Goal: Task Accomplishment & Management: Complete application form

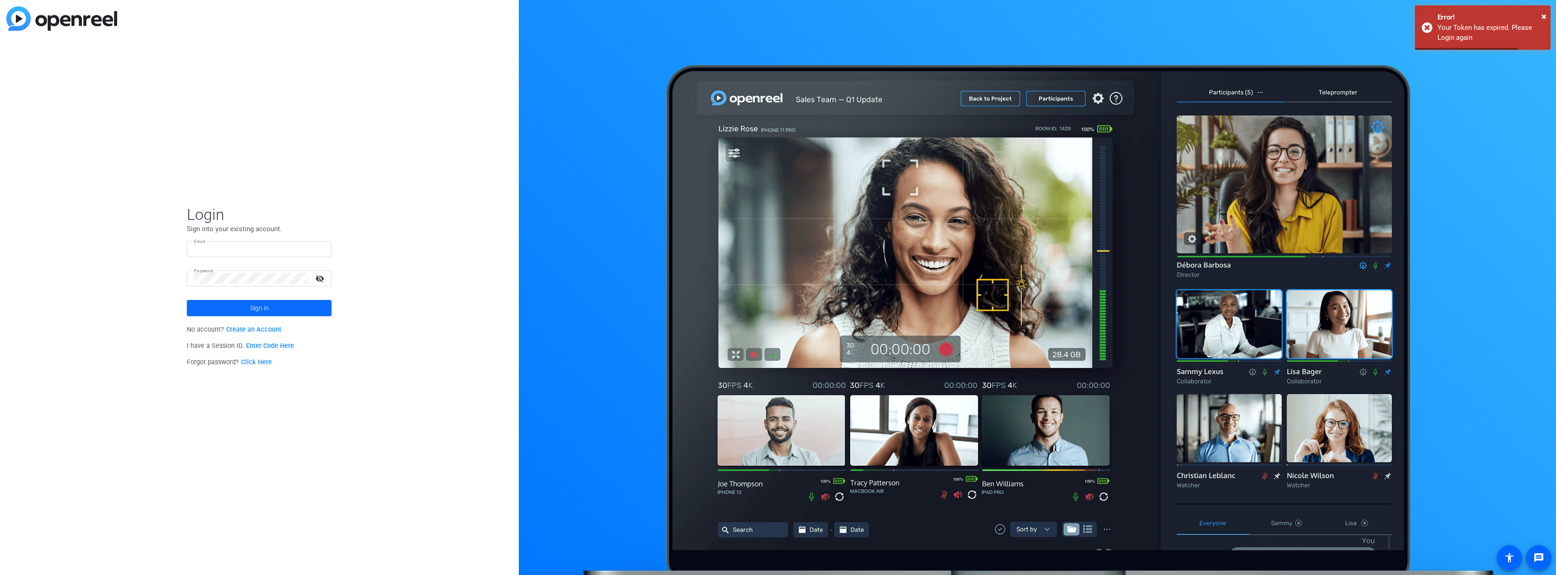
type input "[PERSON_NAME][EMAIL_ADDRESS][PERSON_NAME][DOMAIN_NAME]"
click at [280, 312] on span at bounding box center [259, 308] width 145 height 22
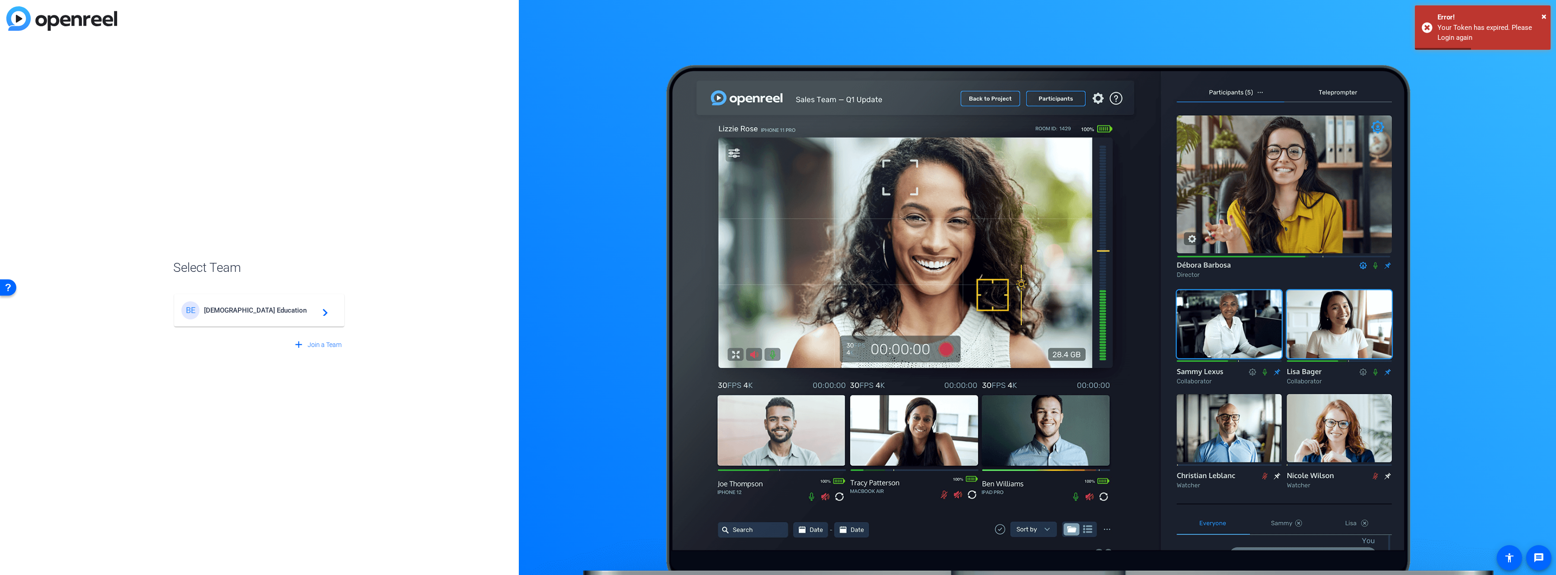
click at [243, 308] on span "[DEMOGRAPHIC_DATA] Education" at bounding box center [260, 310] width 113 height 8
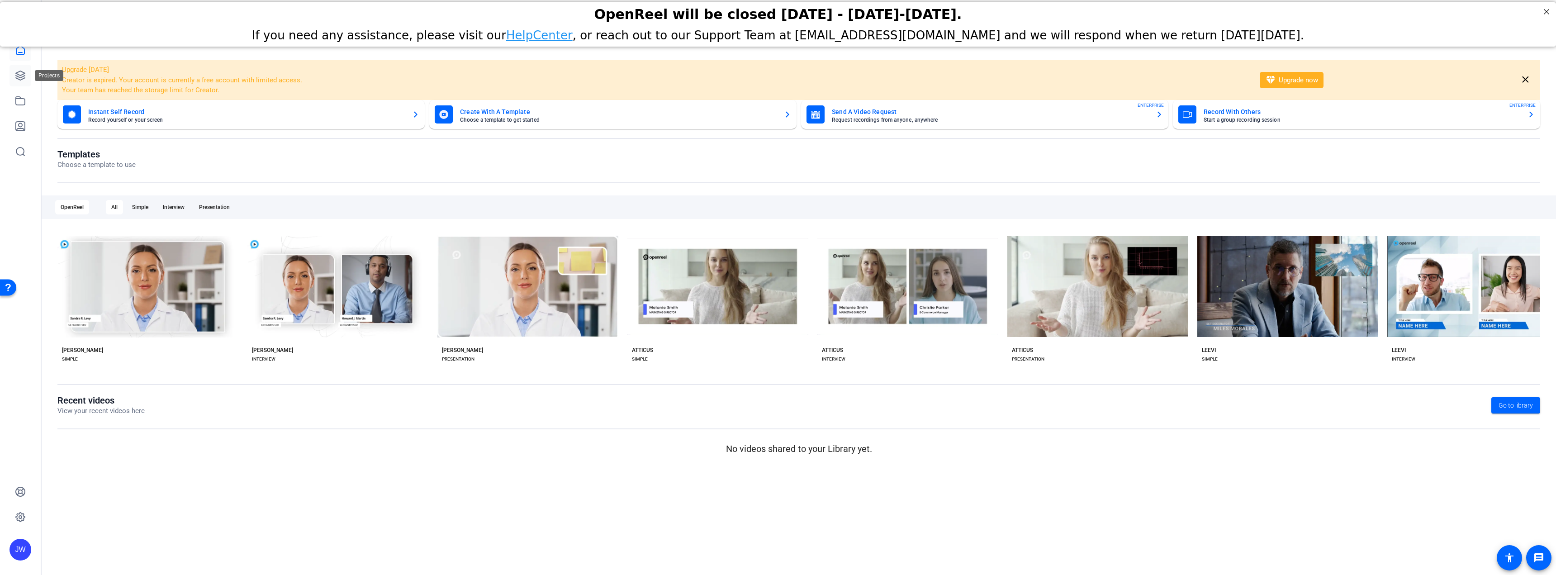
click at [24, 75] on icon at bounding box center [20, 75] width 11 height 11
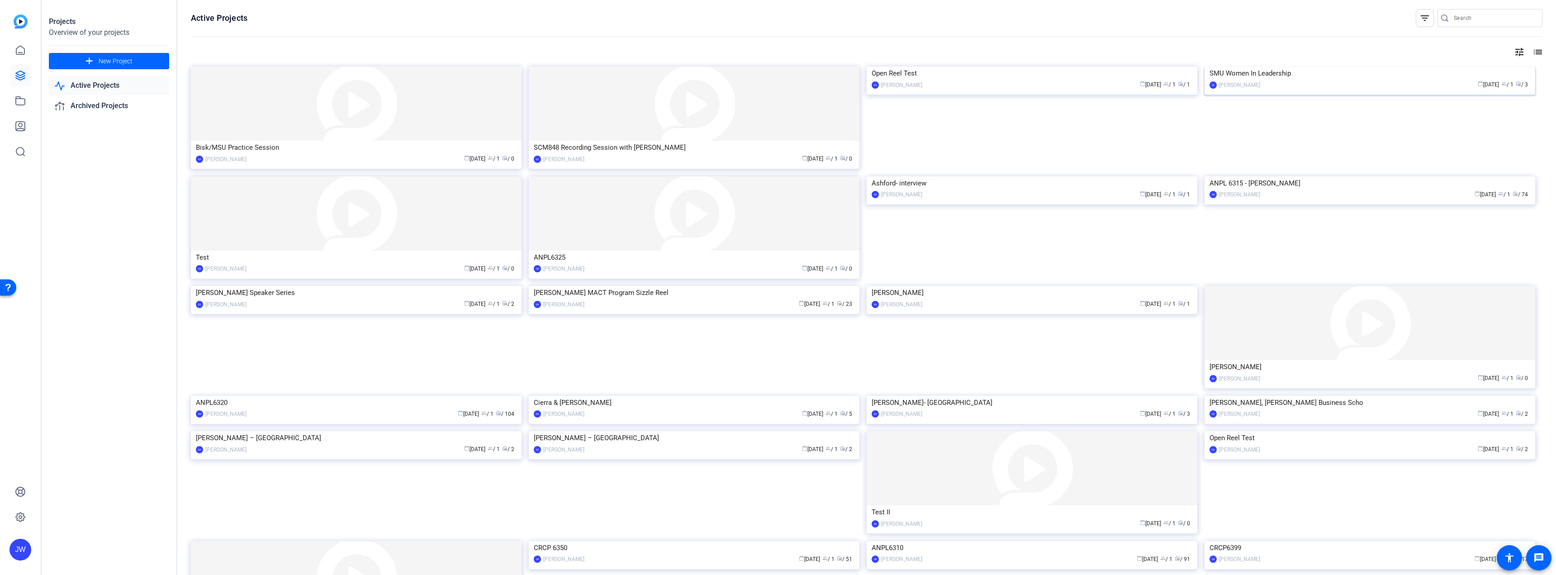
click at [1313, 66] on img at bounding box center [1370, 66] width 331 height 0
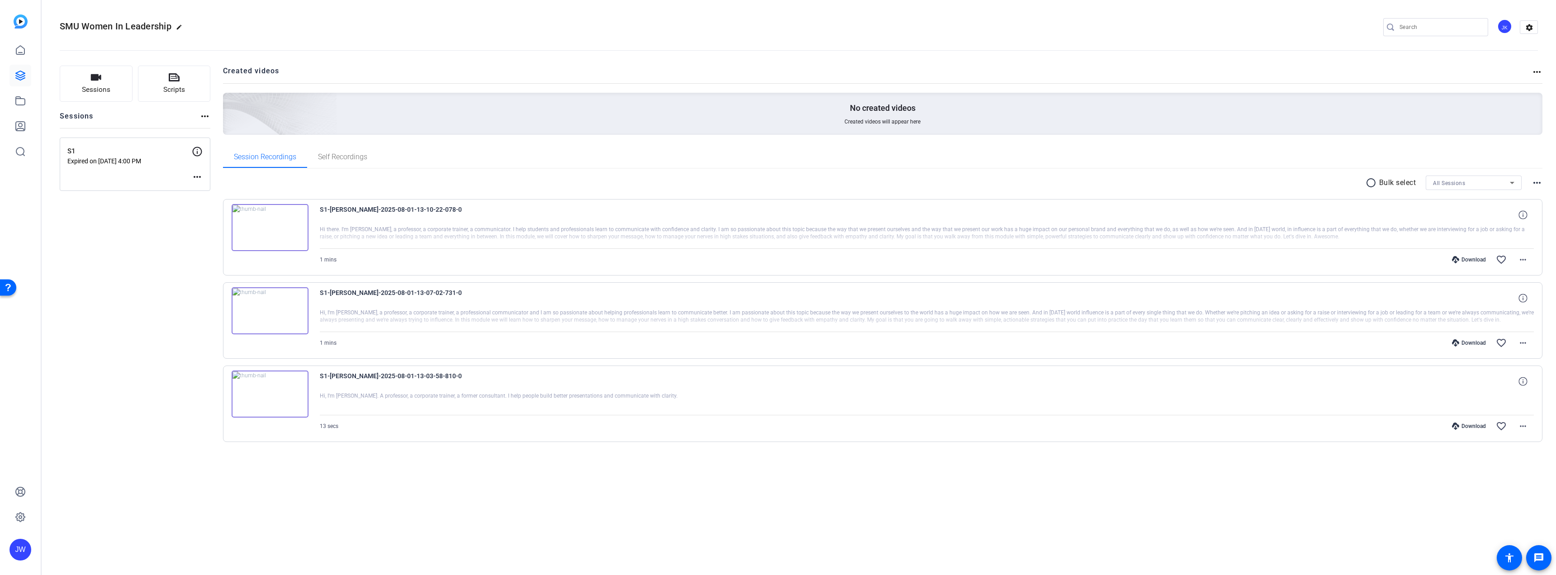
click at [276, 222] on img at bounding box center [270, 227] width 77 height 47
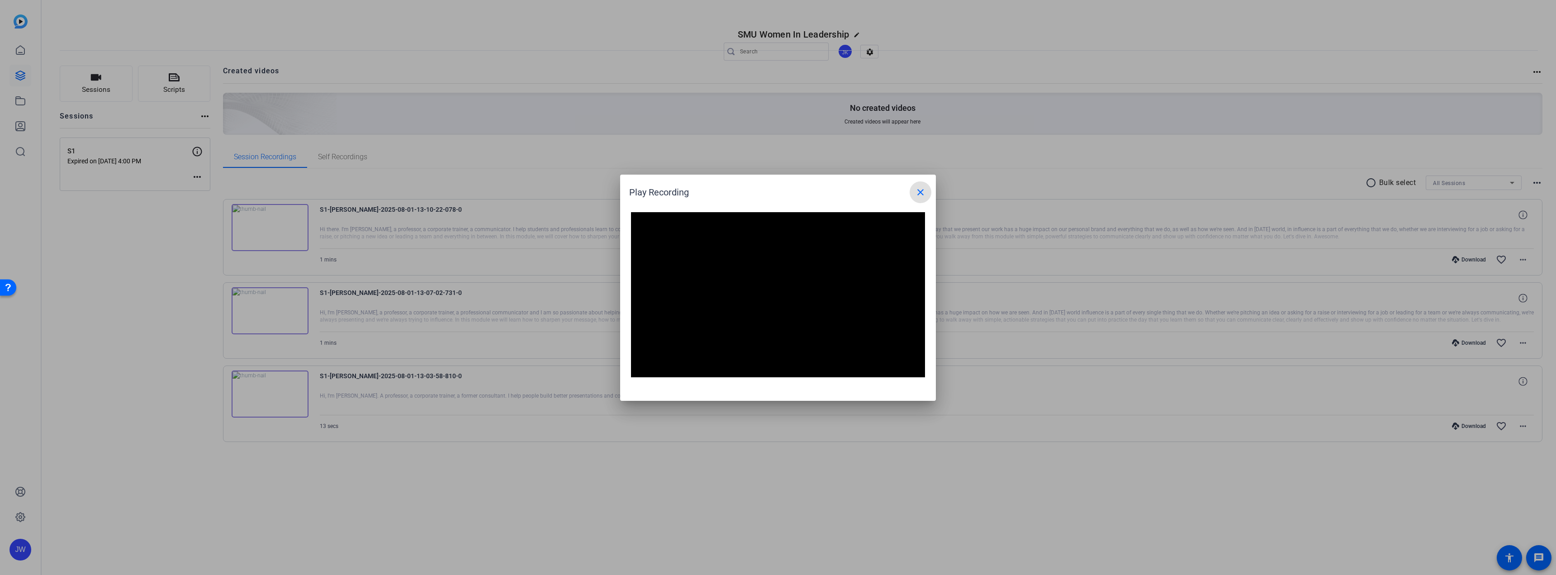
click at [924, 192] on mat-icon "close" at bounding box center [920, 192] width 11 height 11
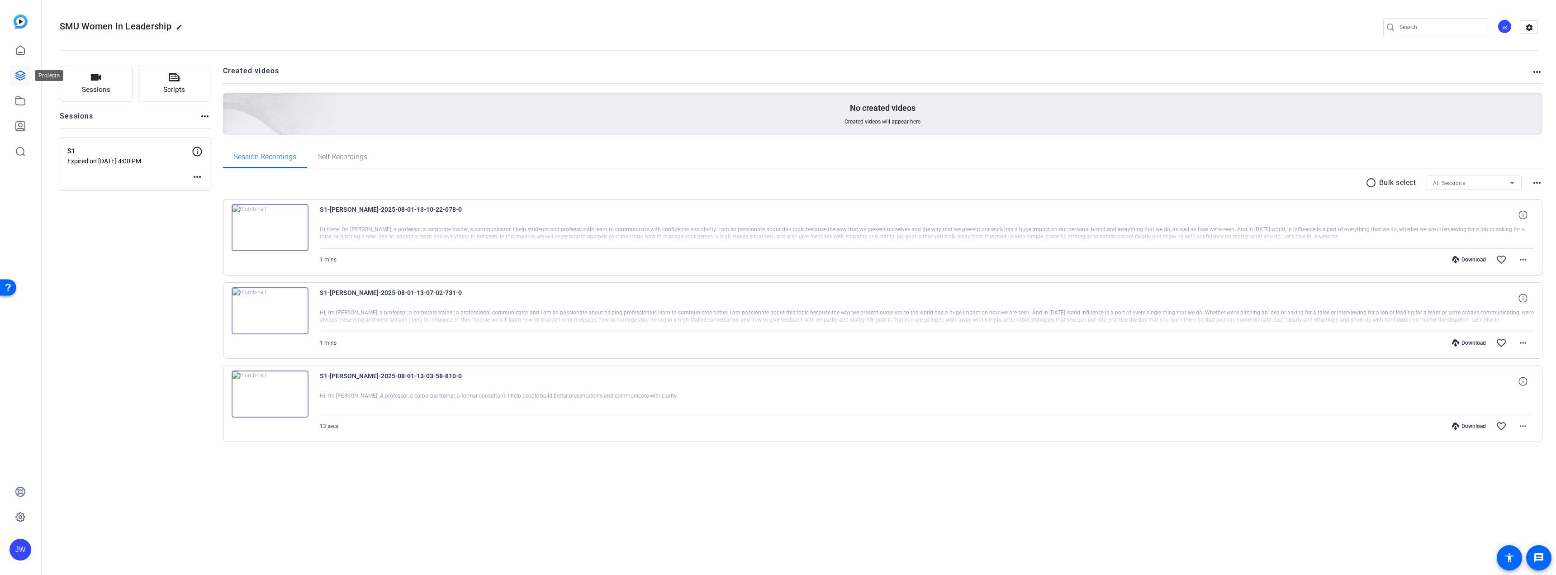
click at [27, 76] on link at bounding box center [20, 76] width 22 height 22
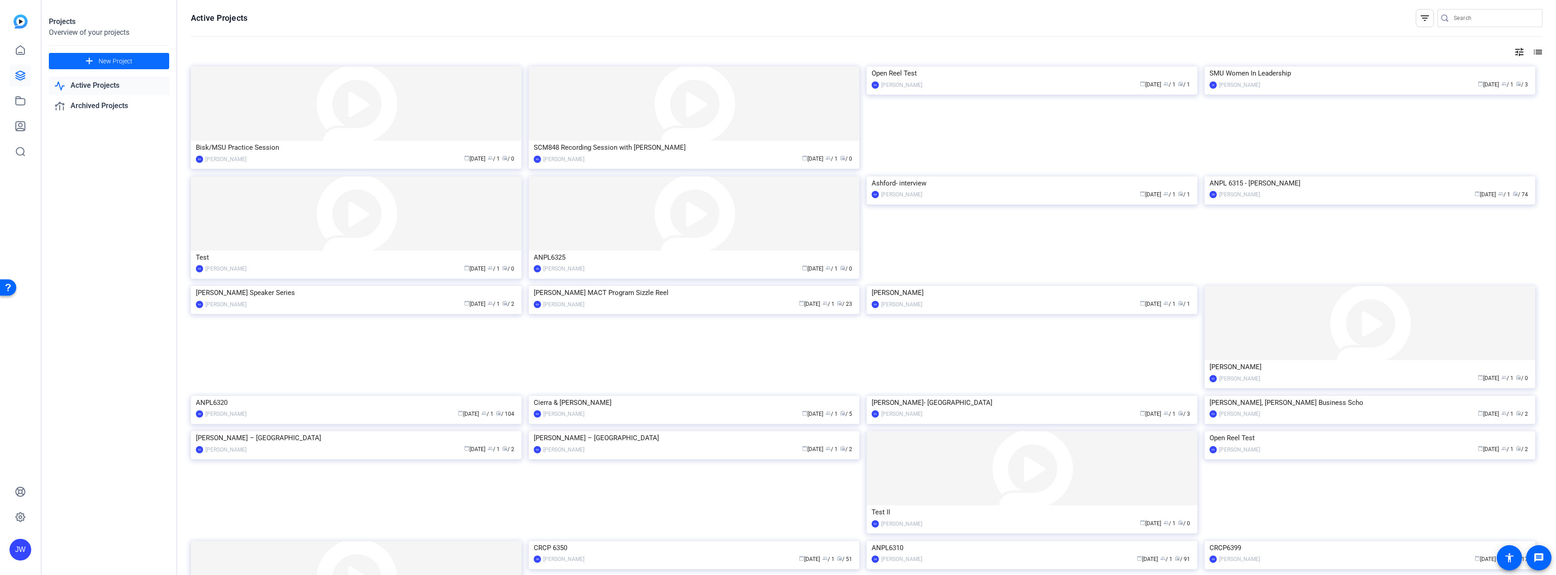
click at [95, 57] on span at bounding box center [109, 61] width 120 height 22
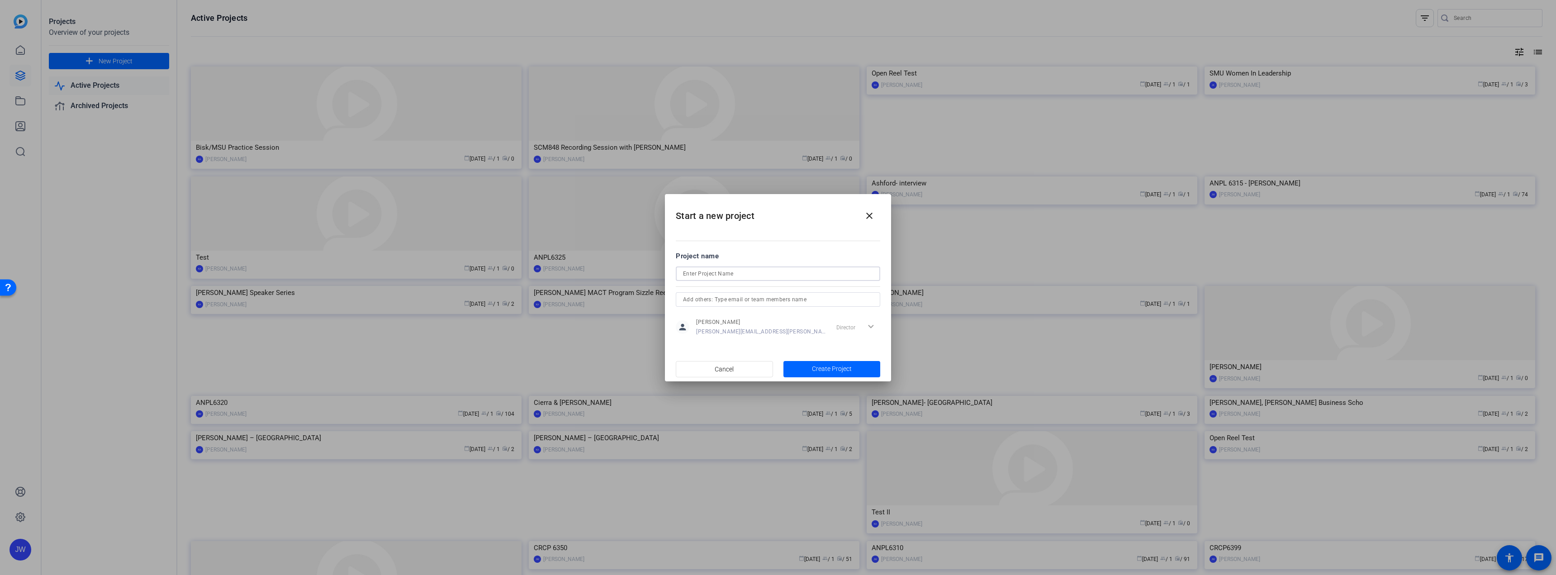
click at [708, 273] on input at bounding box center [778, 273] width 190 height 11
click at [719, 271] on input at bounding box center [778, 273] width 190 height 11
type input "ANPL6330"
click at [731, 303] on input "text" at bounding box center [778, 299] width 190 height 11
click at [727, 345] on span "[PERSON_NAME]" at bounding box center [718, 346] width 43 height 7
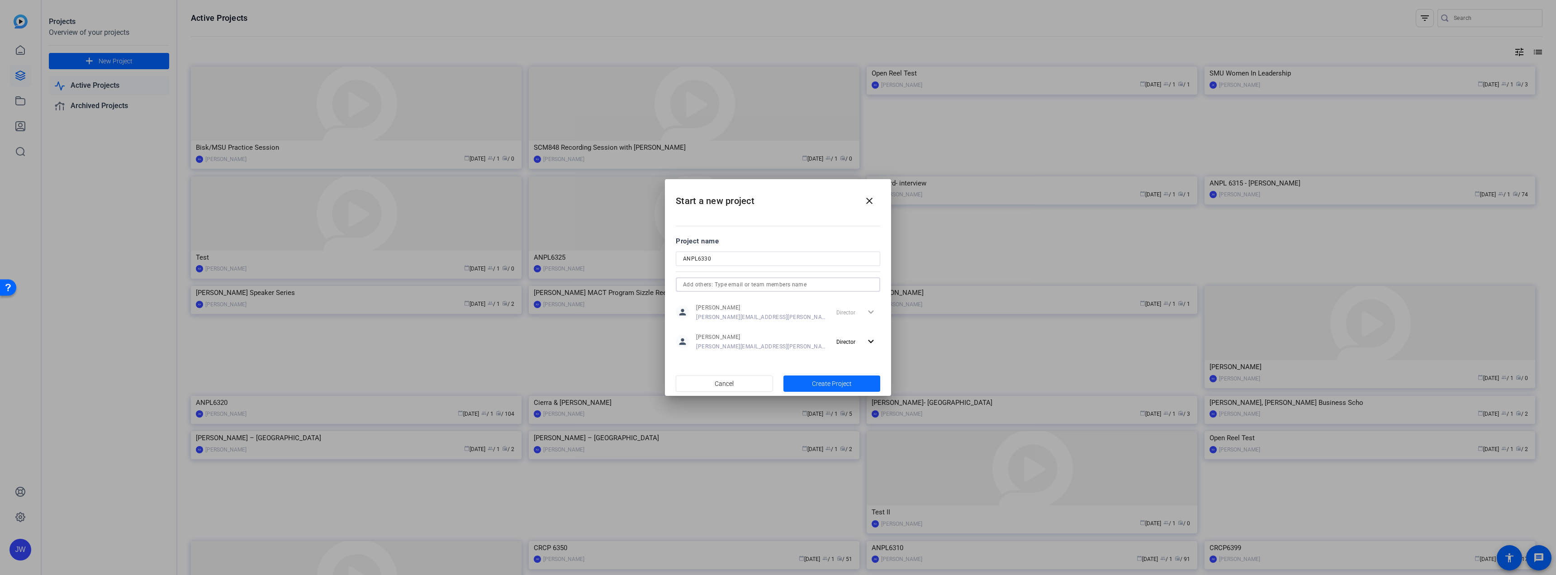
click at [821, 383] on span "Create Project" at bounding box center [832, 383] width 40 height 9
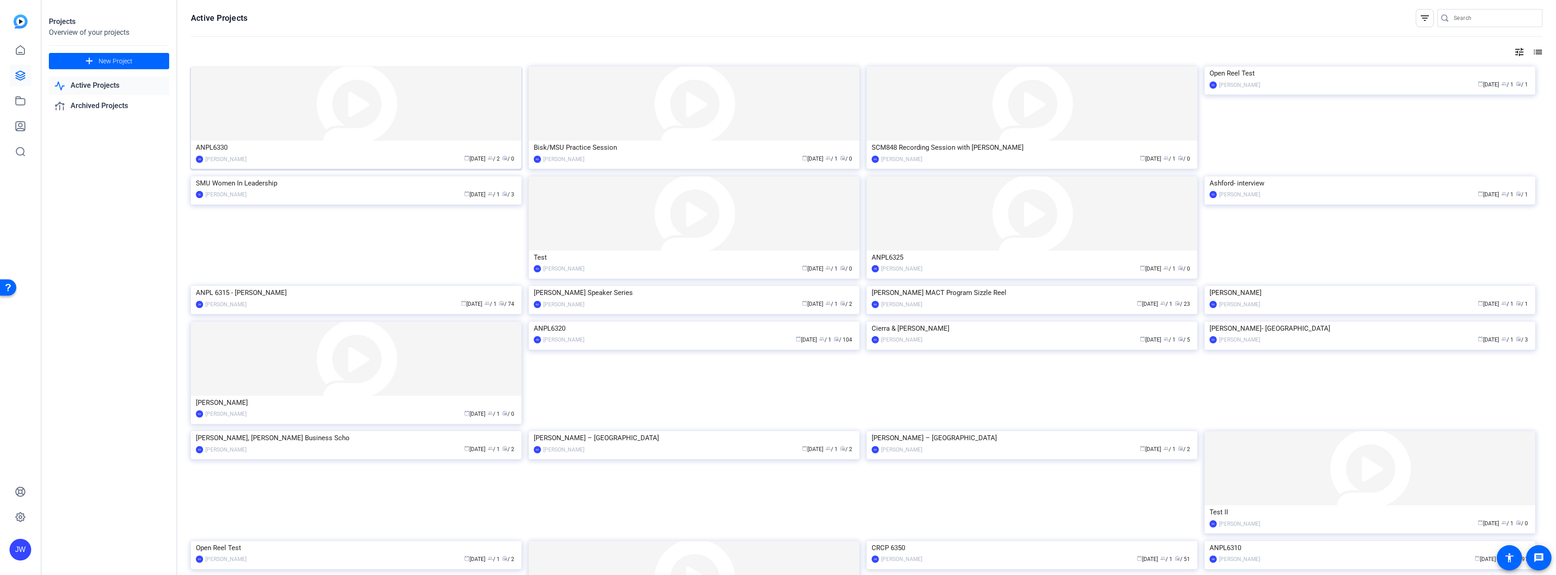
click at [436, 123] on img at bounding box center [356, 103] width 331 height 74
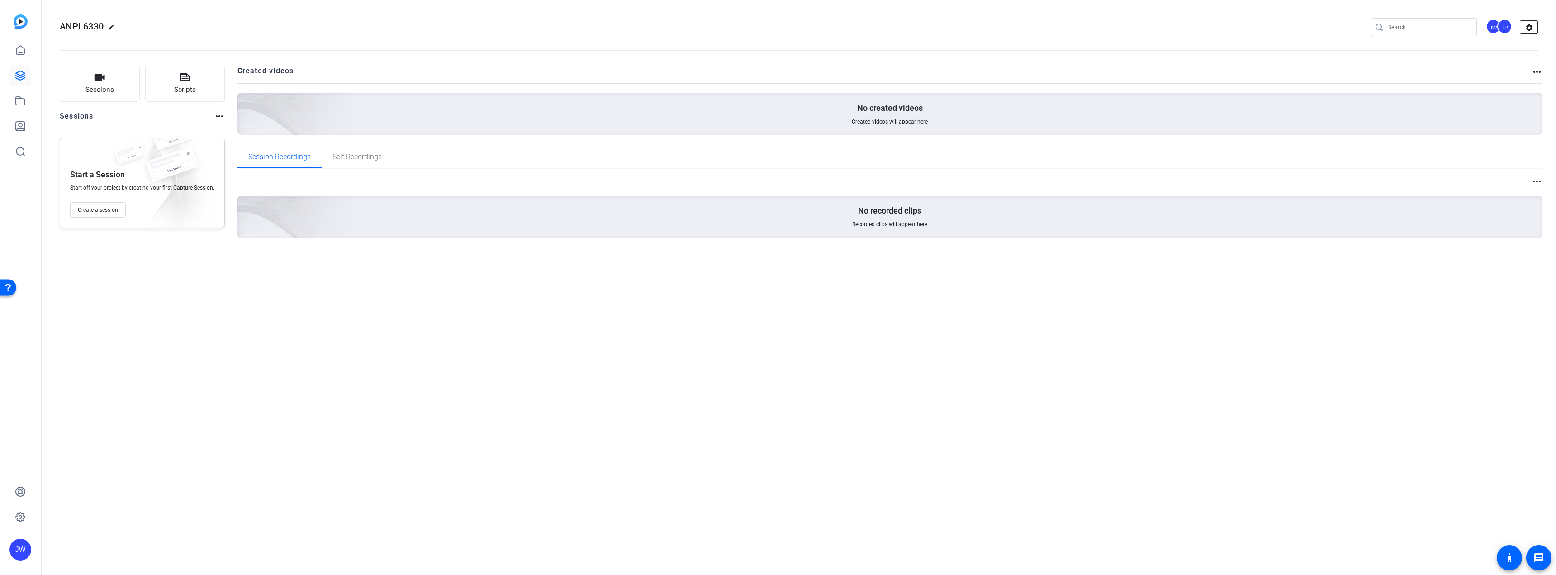
click at [1528, 24] on mat-icon "settings" at bounding box center [1529, 28] width 18 height 14
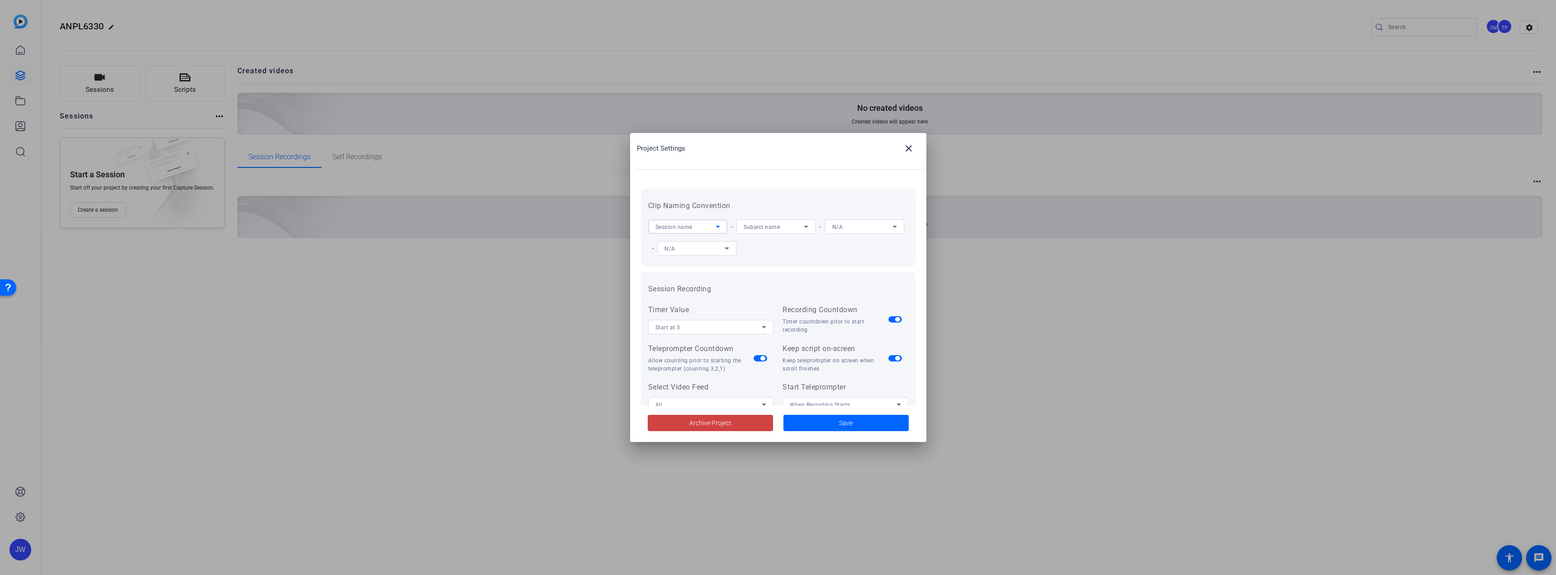
click at [708, 226] on div "Session name" at bounding box center [685, 226] width 60 height 11
click at [683, 258] on span "Project name" at bounding box center [672, 259] width 35 height 11
click at [746, 228] on span "Subject name" at bounding box center [762, 227] width 36 height 6
click at [768, 247] on span "Session name" at bounding box center [762, 244] width 37 height 11
click at [832, 232] on div "N/A" at bounding box center [862, 226] width 60 height 11
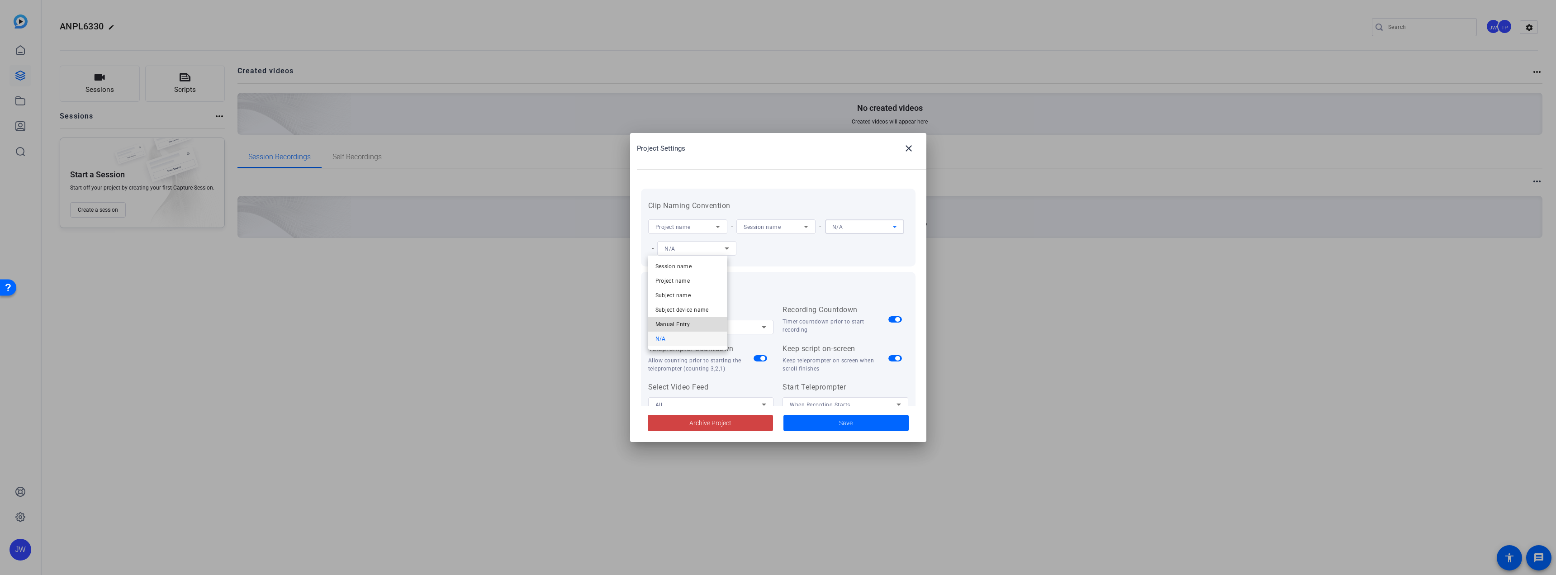
click at [680, 323] on span "Manual Entry" at bounding box center [672, 324] width 35 height 11
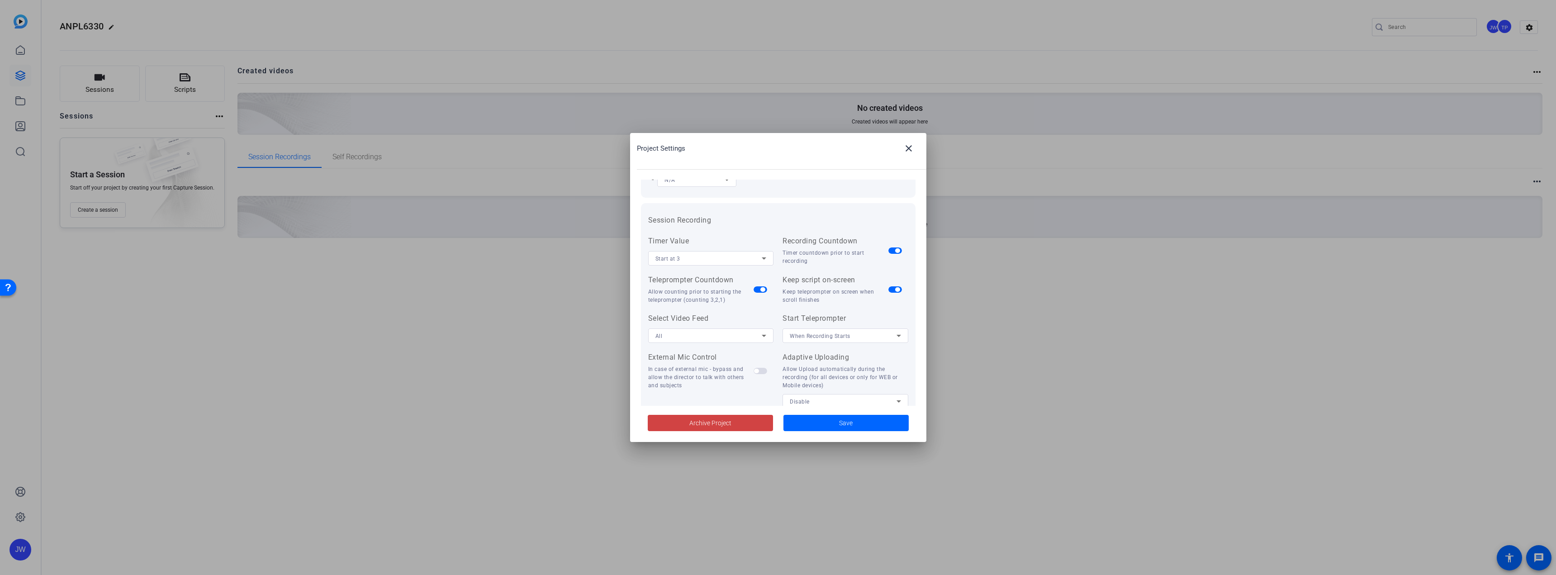
scroll to position [90, 0]
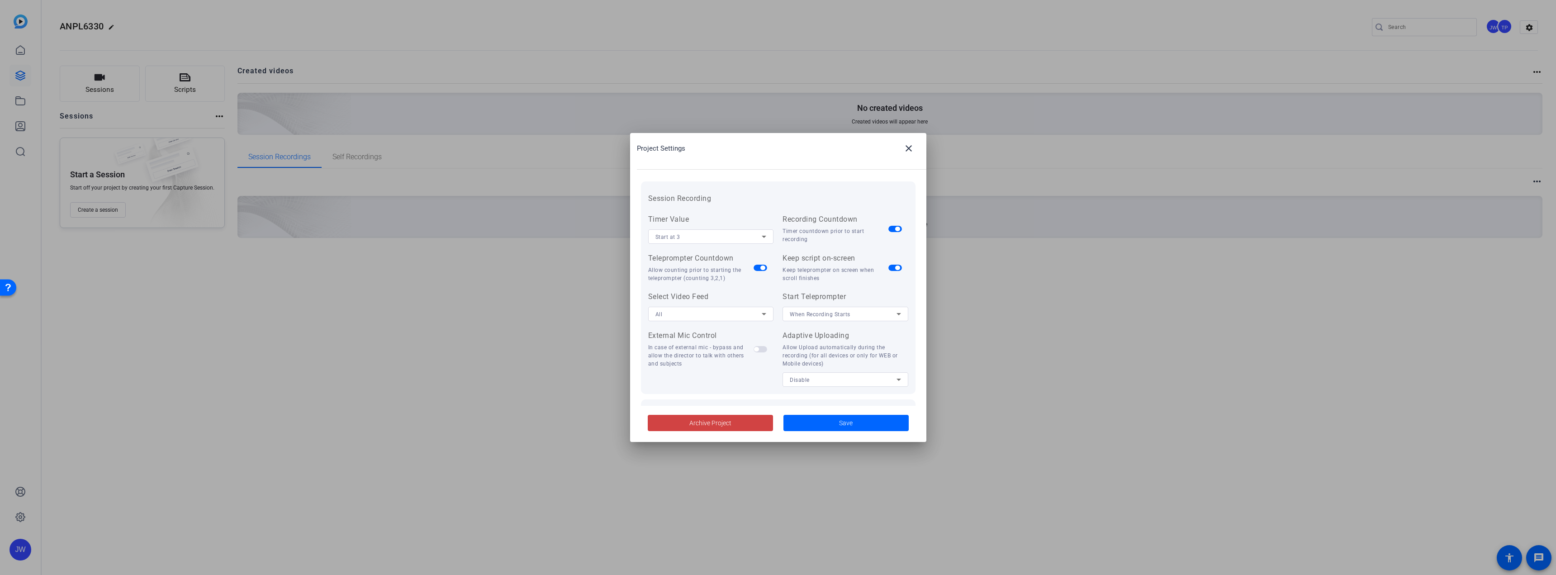
click at [754, 268] on span "button" at bounding box center [761, 268] width 14 height 6
click at [859, 381] on div "Disable" at bounding box center [843, 379] width 107 height 11
click at [810, 402] on span "All Devices" at bounding box center [802, 397] width 28 height 11
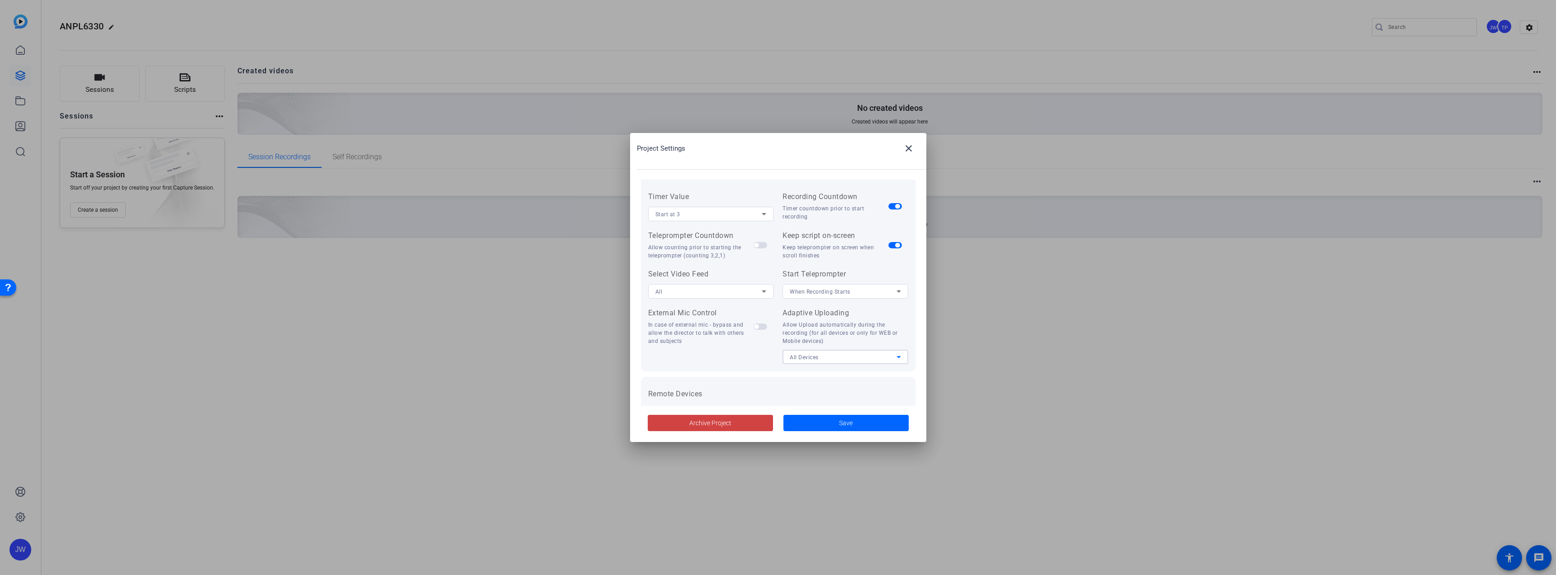
scroll to position [136, 0]
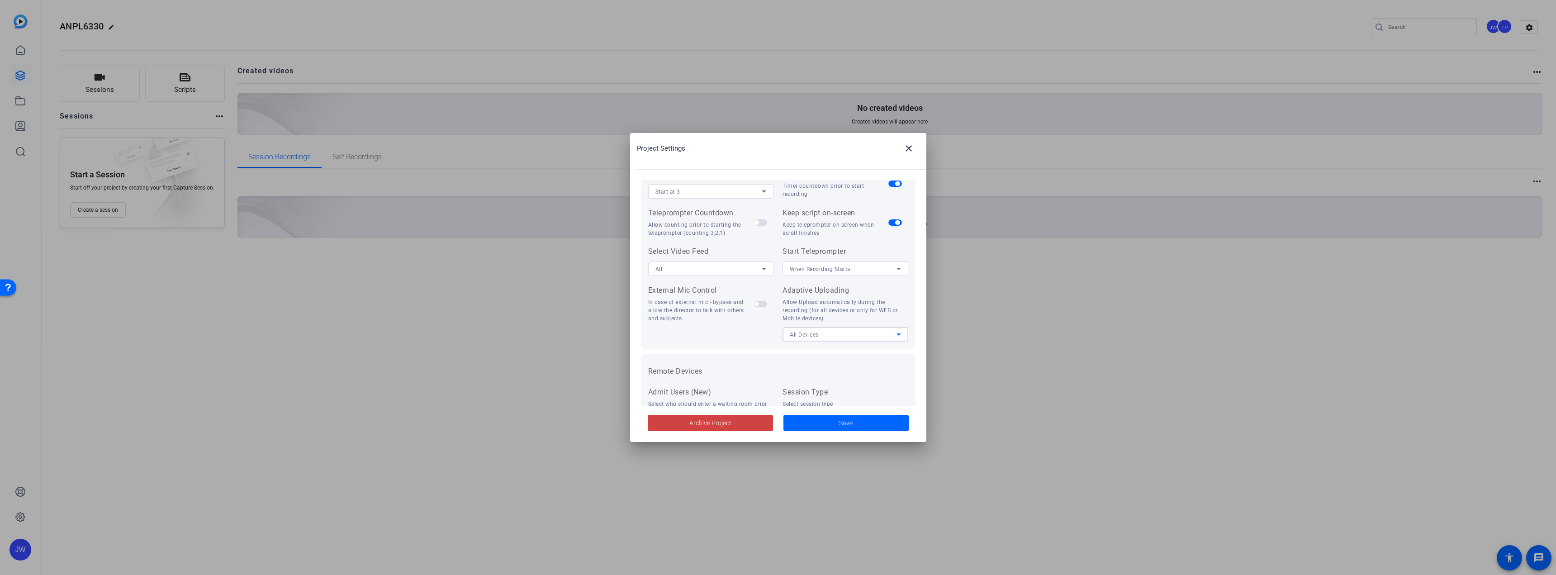
click at [853, 270] on div "When Recording Starts" at bounding box center [843, 268] width 107 height 11
click at [764, 248] on div at bounding box center [778, 287] width 1556 height 575
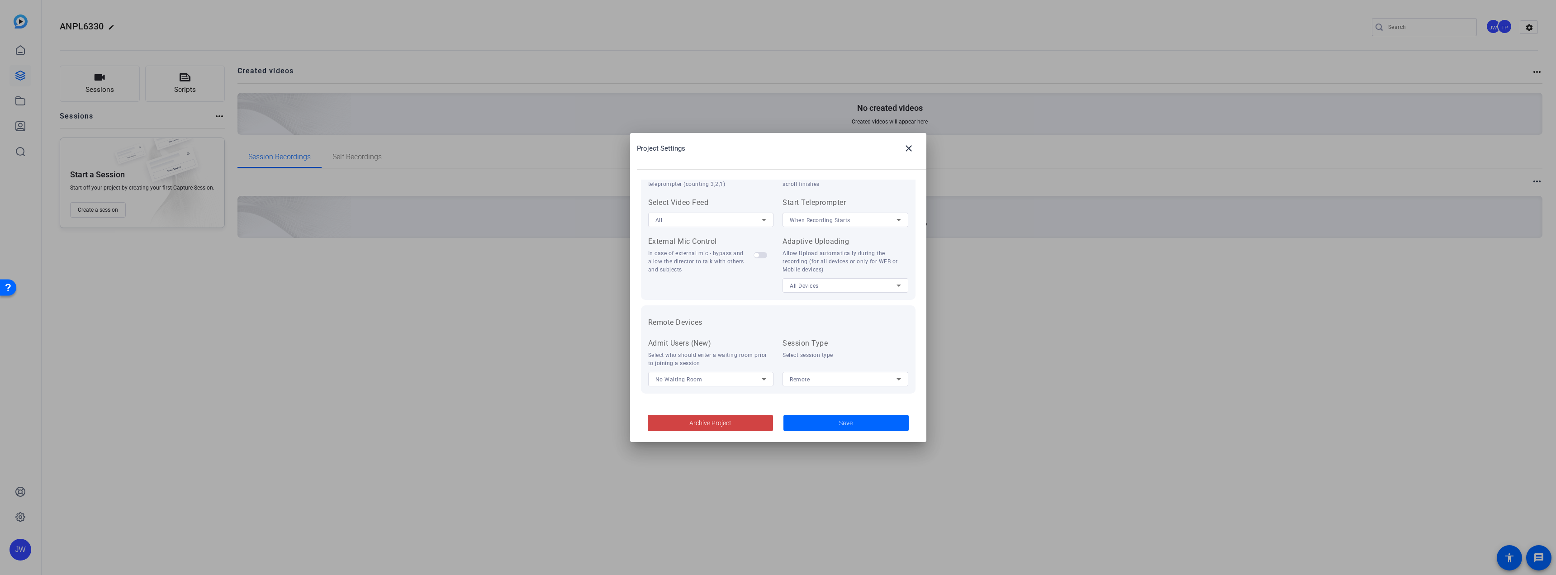
scroll to position [187, 0]
click at [840, 422] on span "Save" at bounding box center [846, 422] width 14 height 9
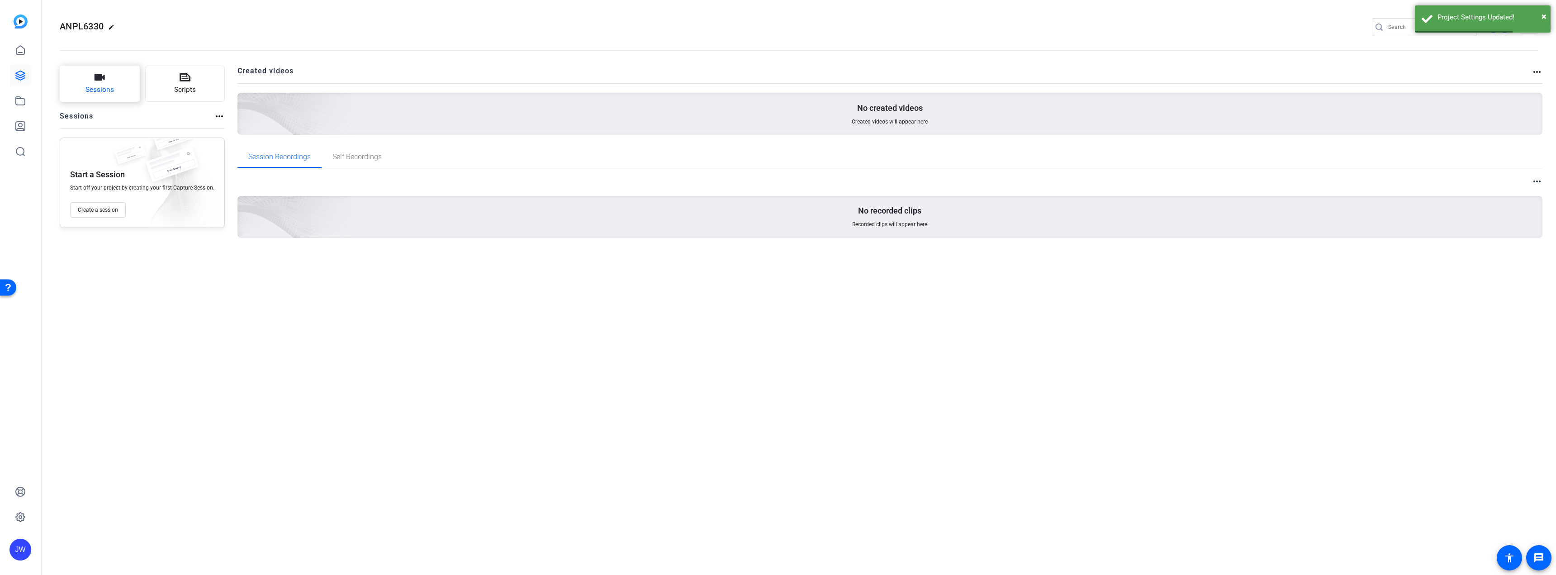
click at [100, 87] on span "Sessions" at bounding box center [99, 90] width 28 height 10
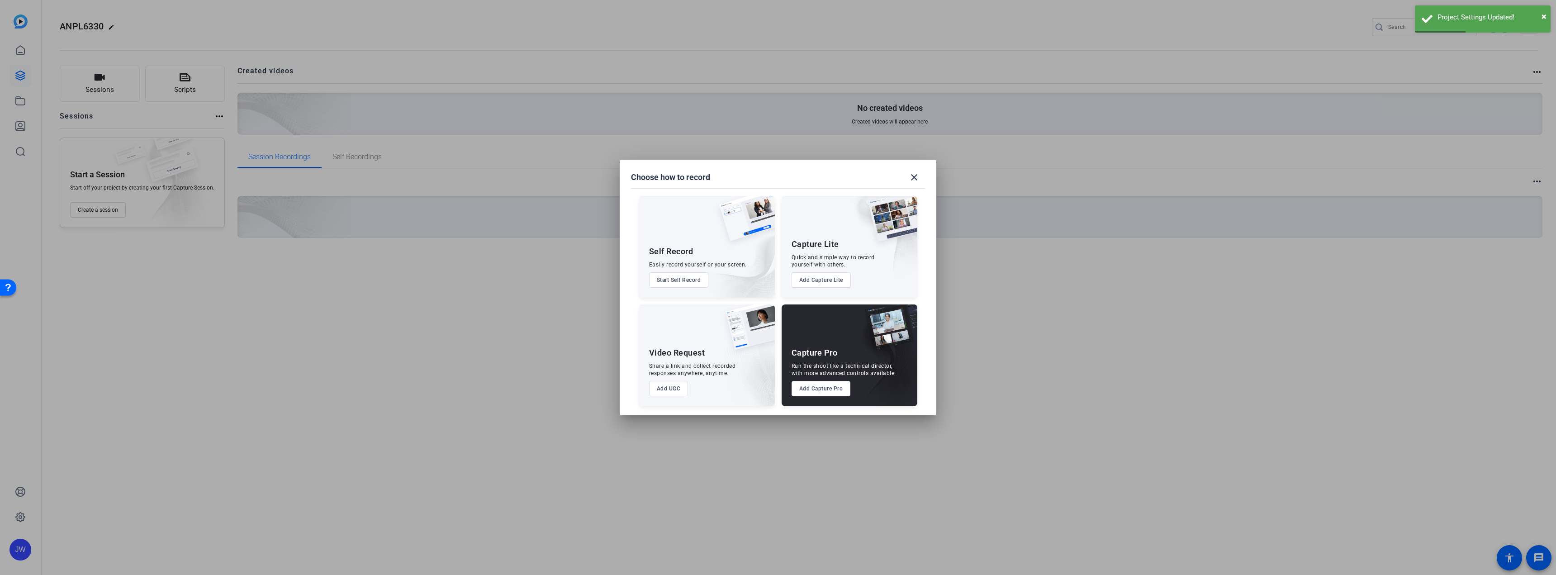
click at [815, 386] on button "Add Capture Pro" at bounding box center [821, 388] width 59 height 15
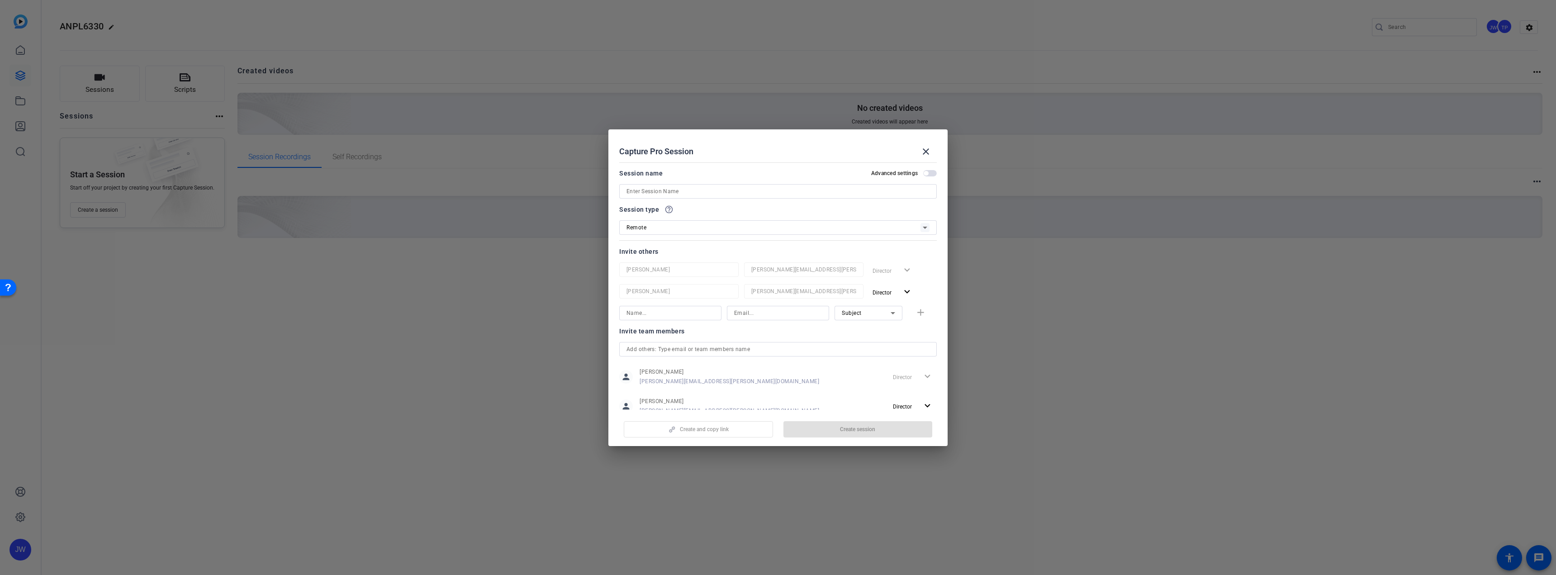
click at [925, 172] on span "button" at bounding box center [930, 173] width 14 height 6
click at [762, 191] on input at bounding box center [777, 191] width 303 height 11
click at [680, 193] on input at bounding box center [777, 191] width 303 height 11
type input "Tech Check with [PERSON_NAME]"
click at [688, 313] on input at bounding box center [670, 313] width 88 height 11
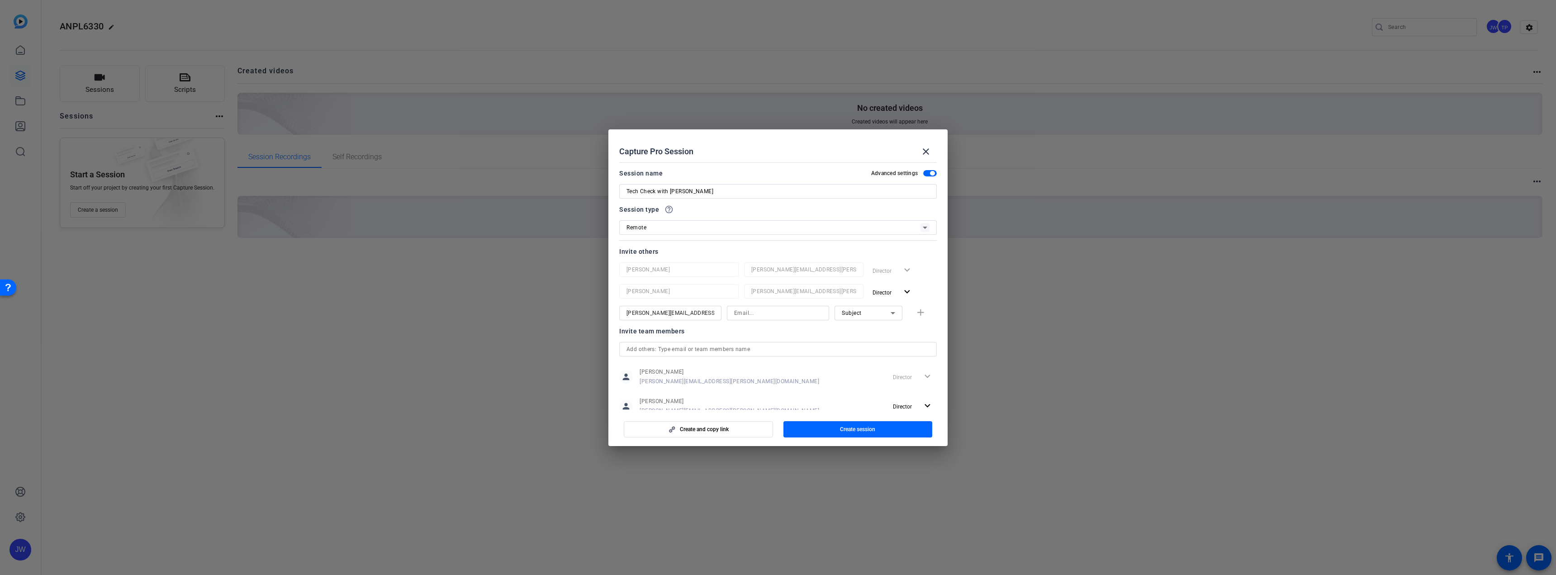
drag, startPoint x: 715, startPoint y: 312, endPoint x: 654, endPoint y: 317, distance: 60.8
click at [652, 317] on div "[PERSON_NAME][EMAIL_ADDRESS][PERSON_NAME][DOMAIN_NAME]" at bounding box center [670, 313] width 102 height 14
drag, startPoint x: 699, startPoint y: 314, endPoint x: 606, endPoint y: 319, distance: 92.9
click at [606, 319] on div "Choose how to record close Self Record Easily record yourself or your screen. S…" at bounding box center [778, 287] width 1556 height 575
type input "Arlethea"
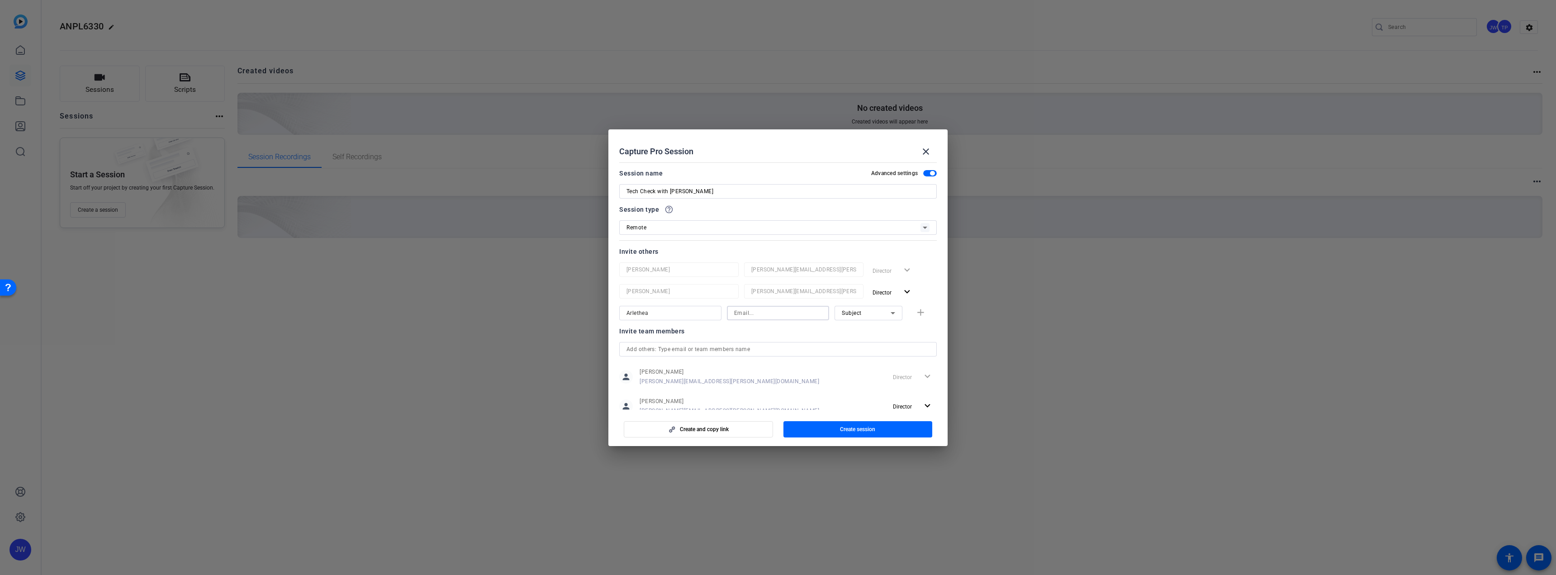
click at [769, 312] on input at bounding box center [778, 313] width 88 height 11
paste input "[PERSON_NAME][EMAIL_ADDRESS][PERSON_NAME][DOMAIN_NAME]"
type input "[PERSON_NAME][EMAIL_ADDRESS][PERSON_NAME][DOMAIN_NAME]"
click at [854, 309] on div "Subject" at bounding box center [866, 312] width 49 height 11
click at [870, 332] on mat-option "Collaborator" at bounding box center [864, 331] width 68 height 14
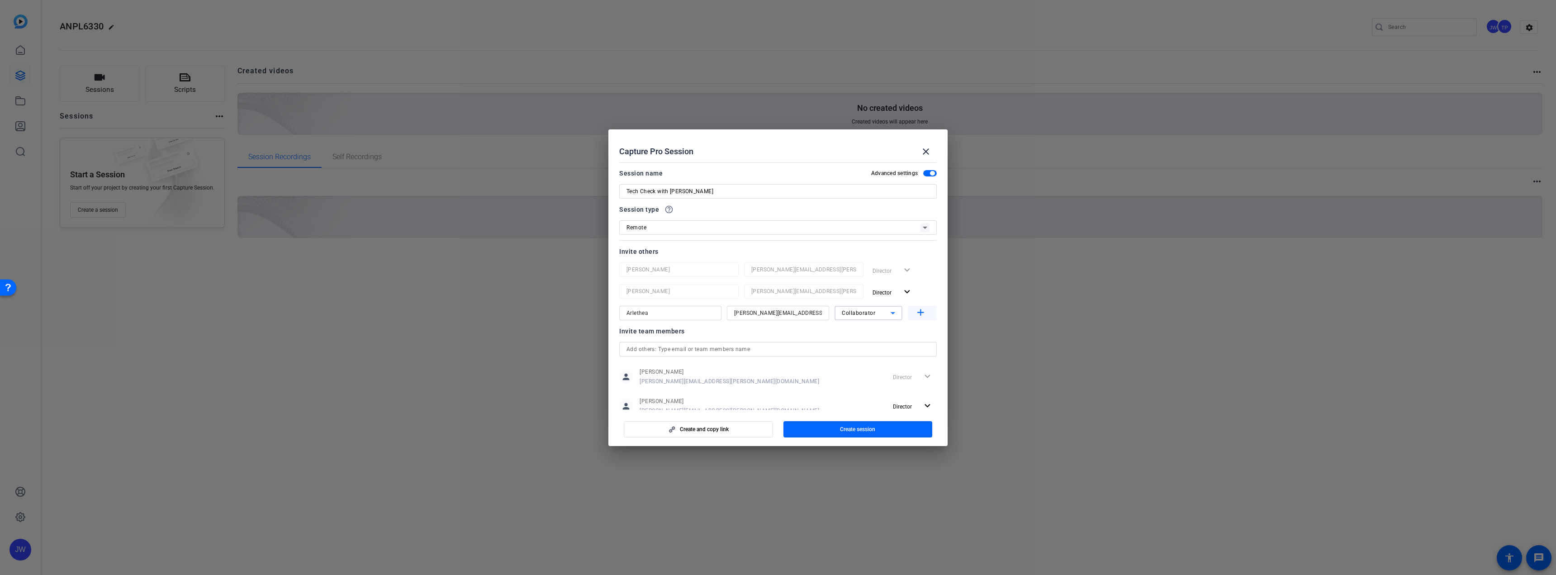
click at [917, 310] on mat-icon "add" at bounding box center [920, 312] width 11 height 11
click at [671, 337] on input at bounding box center [670, 334] width 88 height 11
type input "[PERSON_NAME]"
click at [760, 337] on input at bounding box center [778, 334] width 88 height 11
paste input "[EMAIL_ADDRESS][DOMAIN_NAME]"
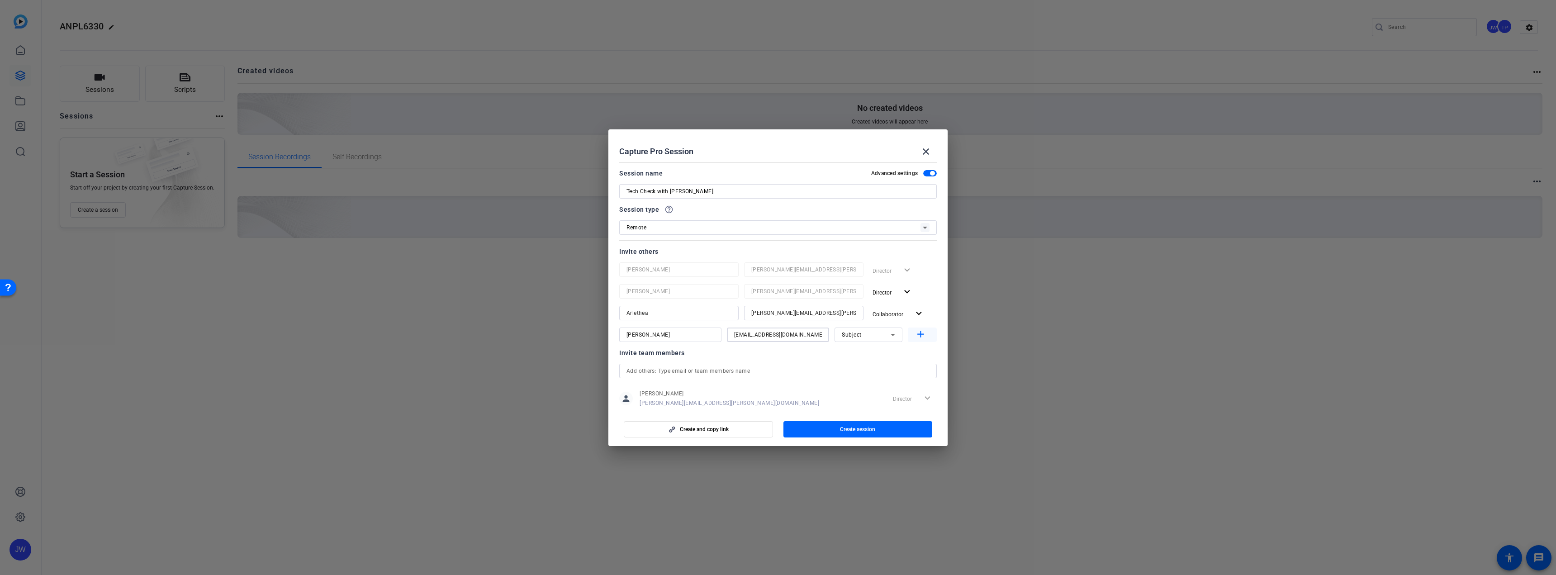
type input "[EMAIL_ADDRESS][DOMAIN_NAME]"
click at [916, 335] on mat-icon "add" at bounding box center [920, 334] width 11 height 11
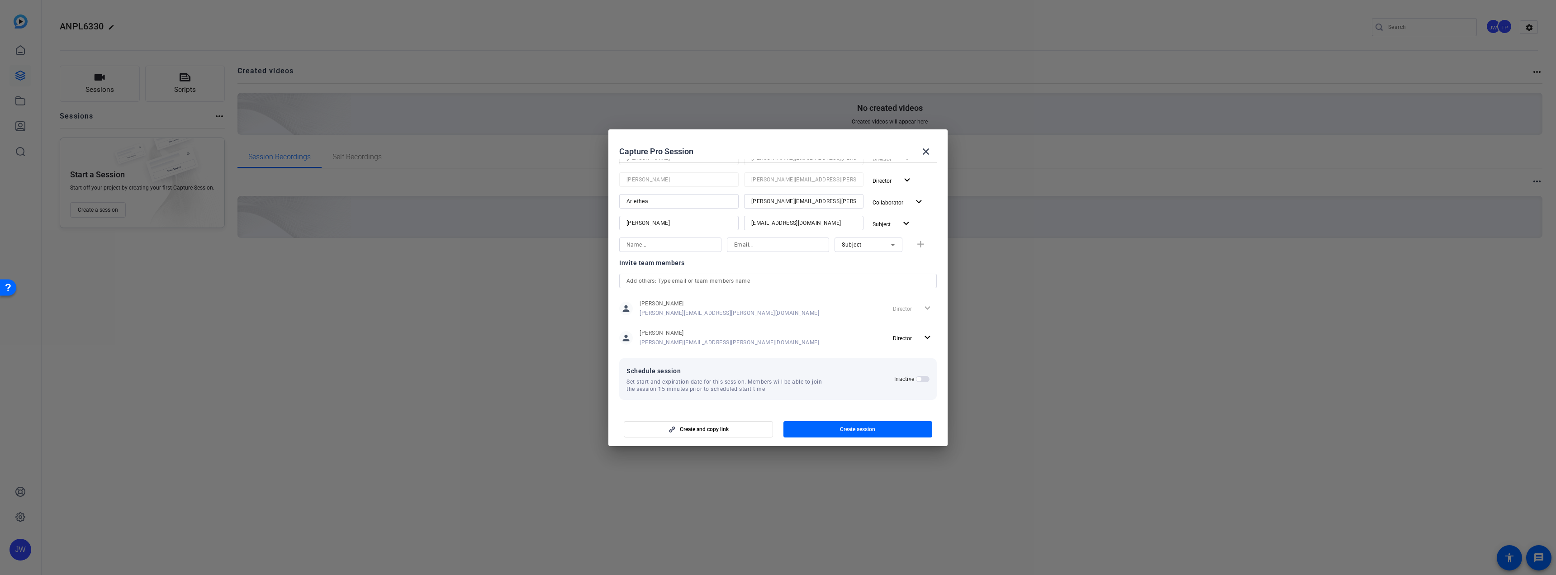
click at [916, 378] on span "button" at bounding box center [918, 379] width 5 height 5
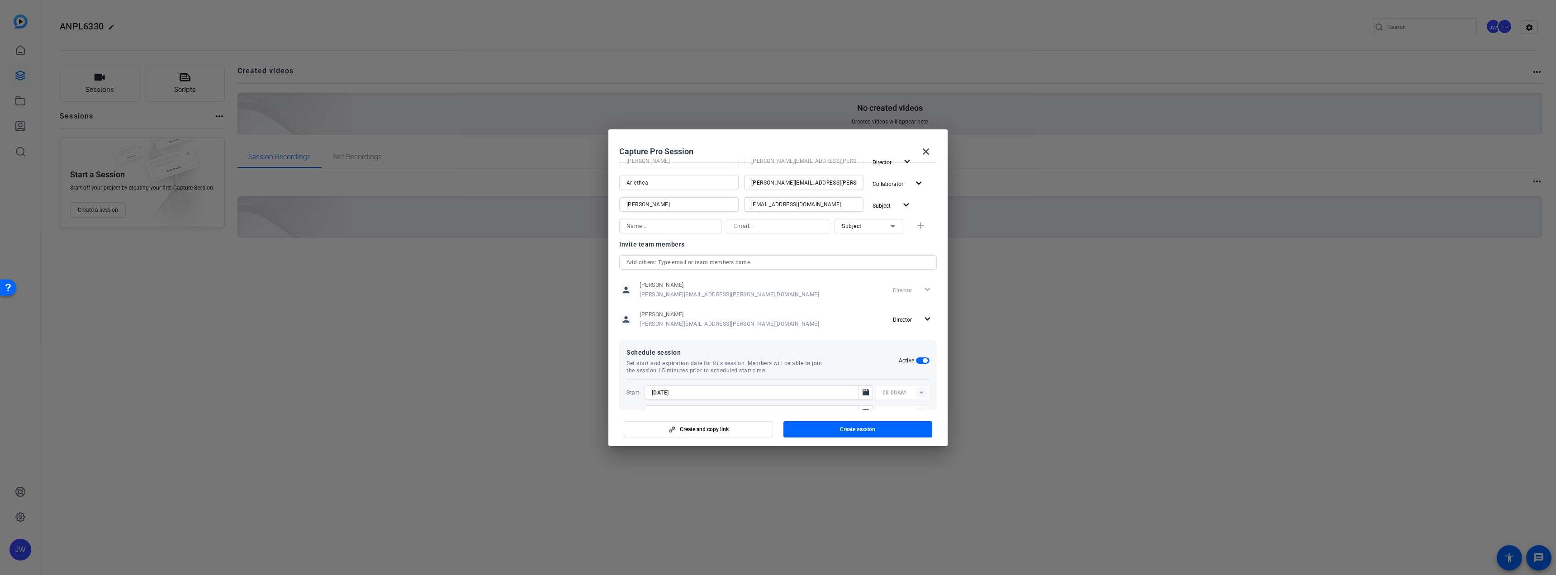
scroll to position [157, 0]
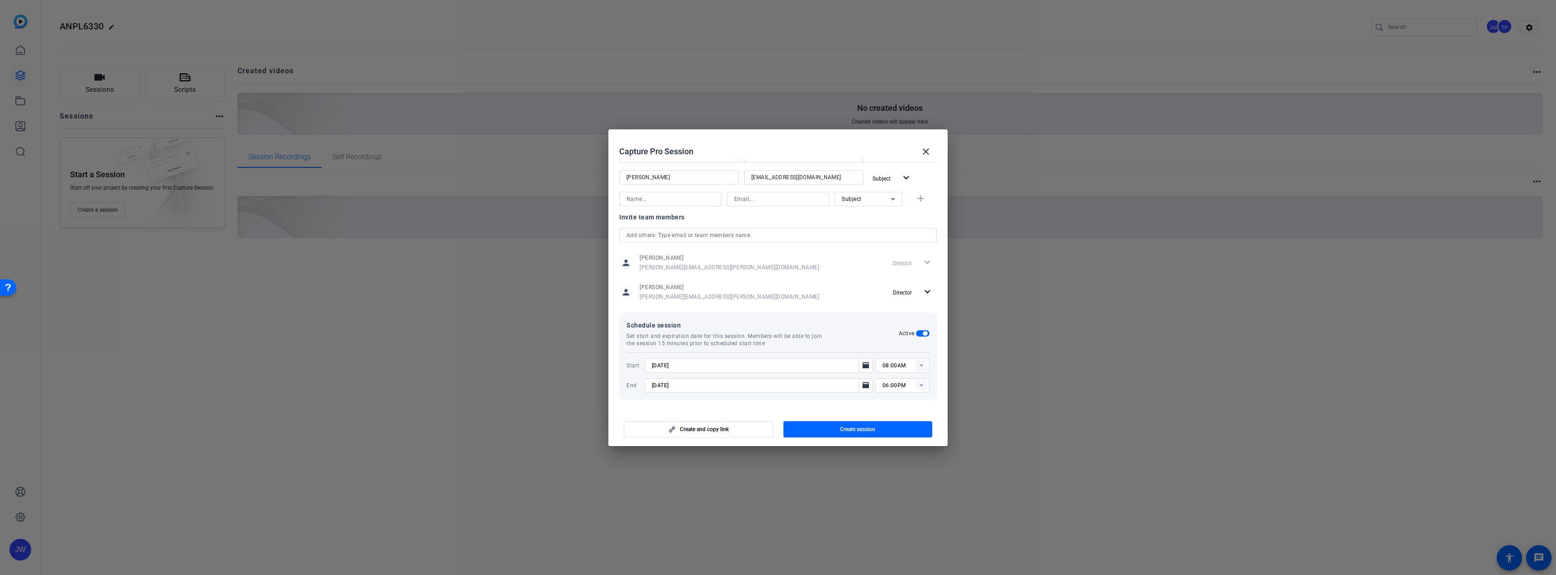
click at [916, 366] on rect at bounding box center [921, 365] width 11 height 11
click at [904, 418] on mat-option "10:00AM" at bounding box center [898, 420] width 54 height 14
click at [918, 364] on rect at bounding box center [921, 365] width 11 height 11
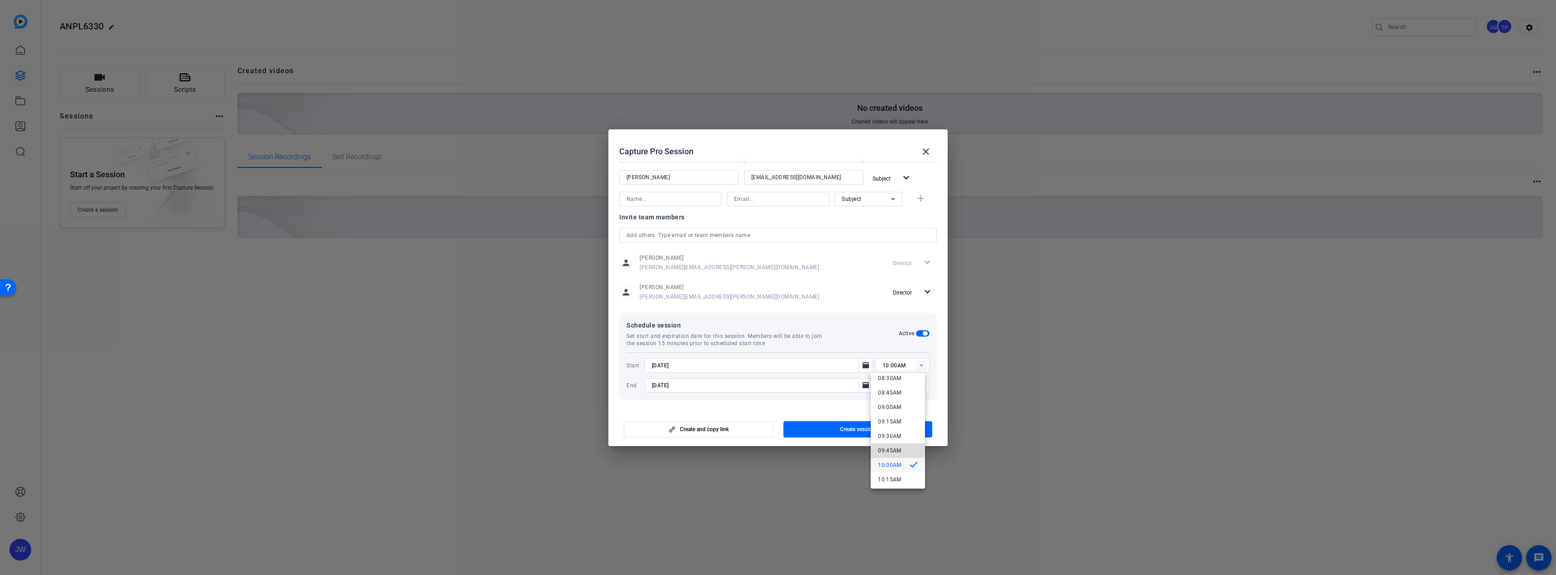
click at [897, 450] on span "09:45AM" at bounding box center [890, 450] width 24 height 6
type input "09:45AM"
click at [918, 384] on rect at bounding box center [921, 385] width 11 height 11
click at [802, 406] on mat-dialog-content "Session name Advanced settings Tech Check with [PERSON_NAME] Session type help_…" at bounding box center [777, 284] width 339 height 251
click at [864, 383] on icon "Open calendar" at bounding box center [866, 385] width 6 height 6
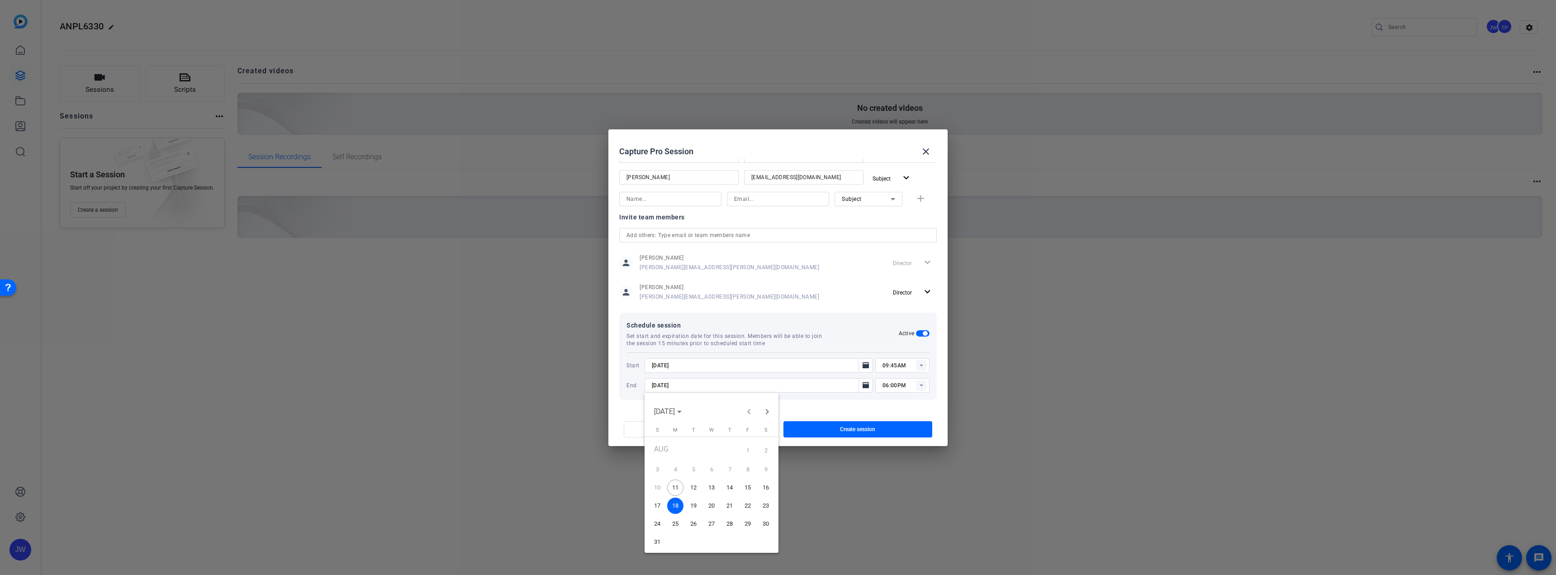
click at [678, 485] on span "11" at bounding box center [675, 487] width 16 height 16
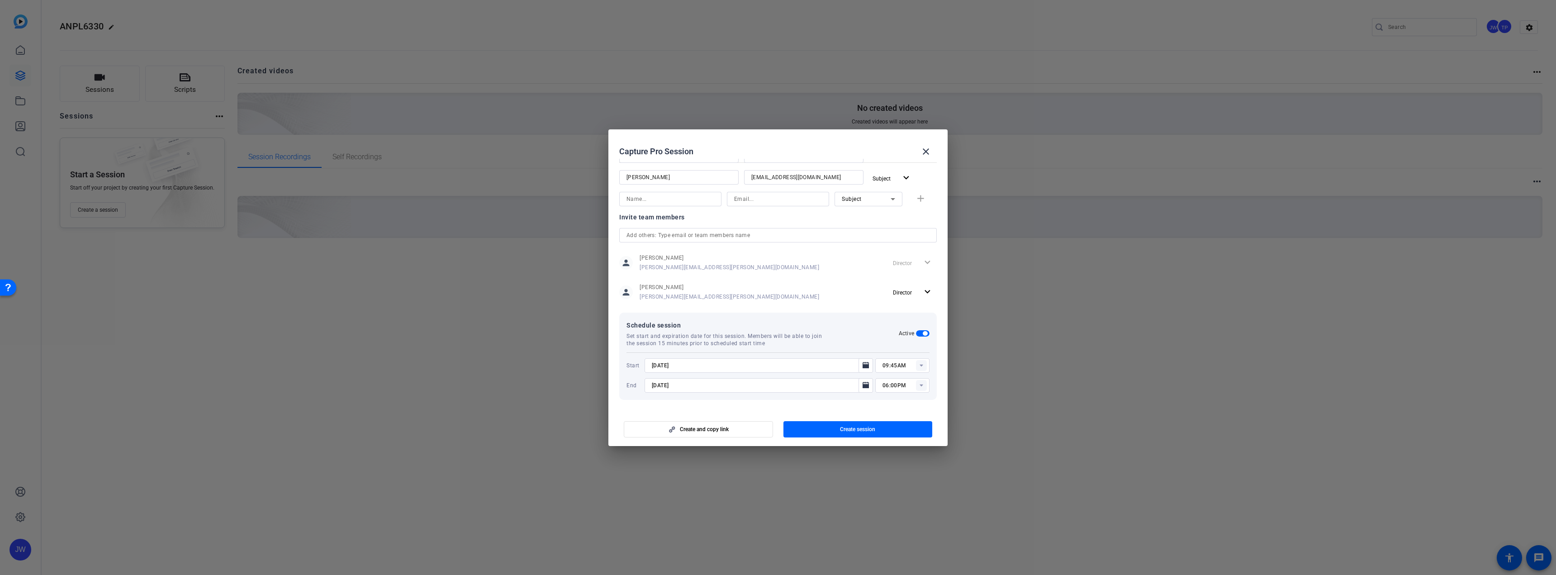
type input "[DATE]"
click at [829, 297] on div "person [PERSON_NAME] [PERSON_NAME][EMAIL_ADDRESS][PERSON_NAME][DOMAIN_NAME] Dir…" at bounding box center [778, 292] width 318 height 23
click at [859, 429] on span "Create session" at bounding box center [857, 429] width 35 height 7
